Goal: Task Accomplishment & Management: Complete application form

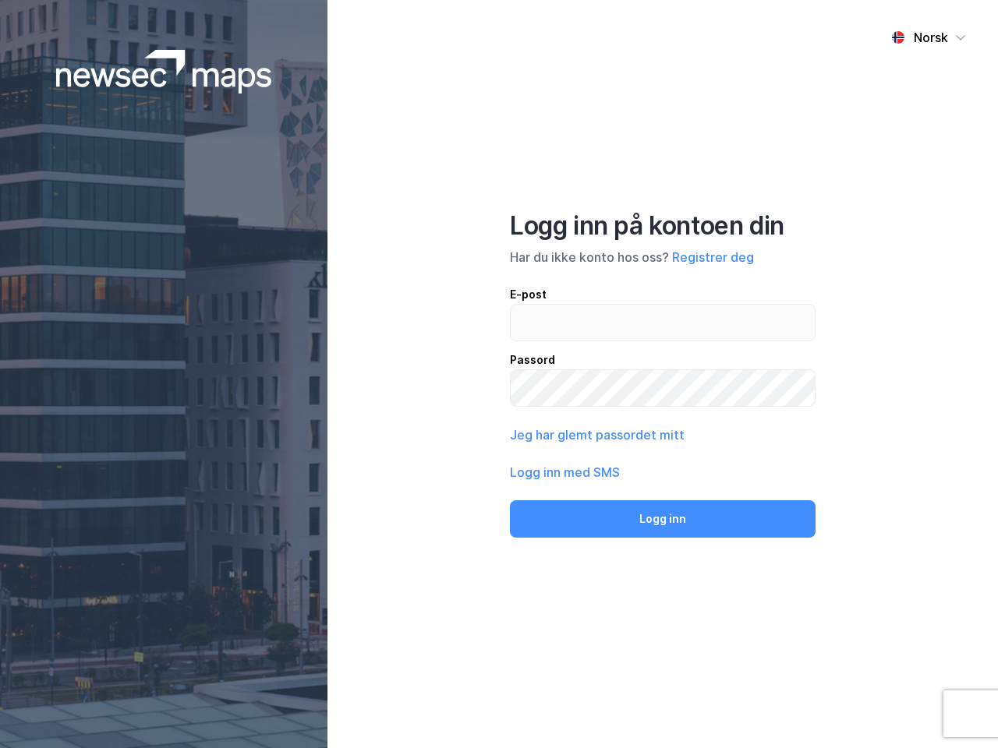
click at [499, 374] on div "Norsk Logg inn på kontoen din Har du ikke konto hos oss? Registrer deg E-post P…" at bounding box center [662, 374] width 670 height 748
click at [164, 72] on img at bounding box center [164, 72] width 216 height 44
click at [928, 37] on div "Norsk" at bounding box center [930, 37] width 34 height 19
click at [712, 257] on button "Registrer deg" at bounding box center [713, 257] width 82 height 19
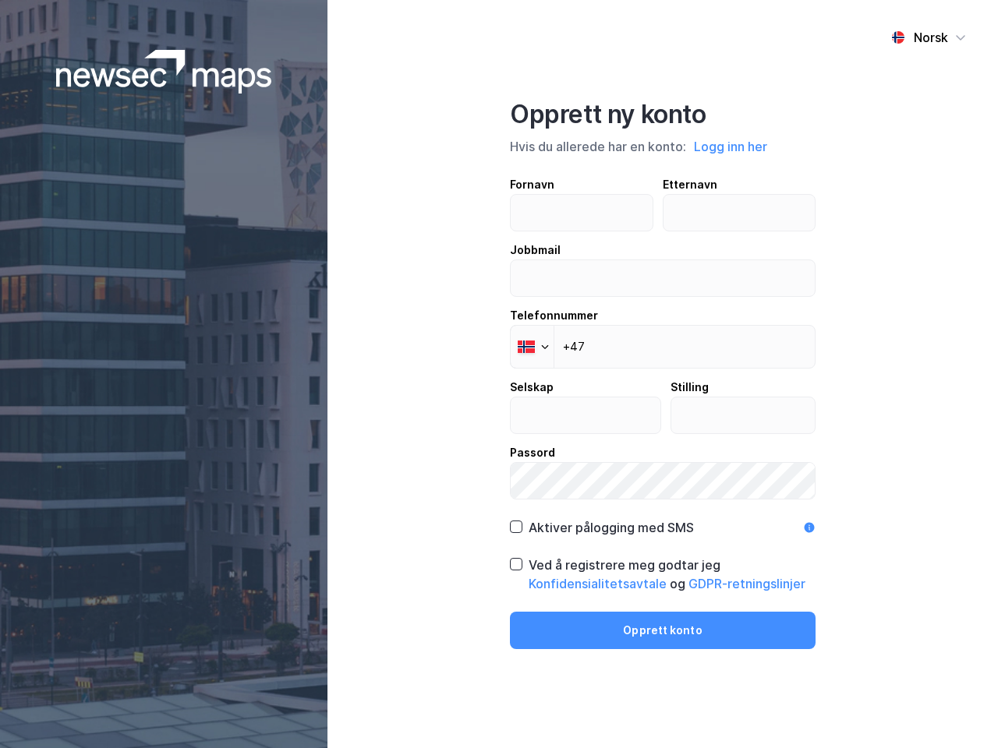
click at [663, 519] on div "Opprett ny konto Hvis du allerede har en konto: Logg inn her Fornavn Etternavn …" at bounding box center [663, 374] width 306 height 550
